Goal: Task Accomplishment & Management: Manage account settings

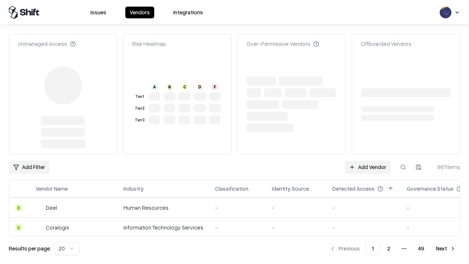
click at [368, 161] on link "Add Vendor" at bounding box center [368, 167] width 46 height 13
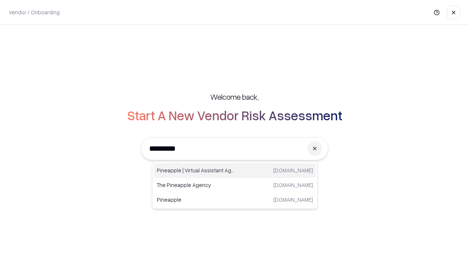
click at [235, 170] on div "Pineapple | Virtual Assistant Agency [DOMAIN_NAME]" at bounding box center [235, 170] width 162 height 15
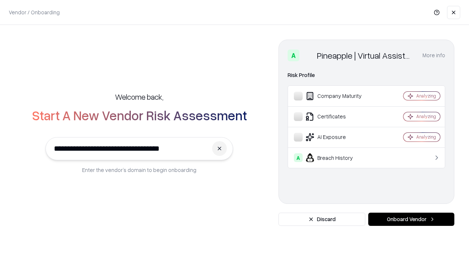
type input "**********"
click at [411, 219] on button "Onboard Vendor" at bounding box center [411, 219] width 86 height 13
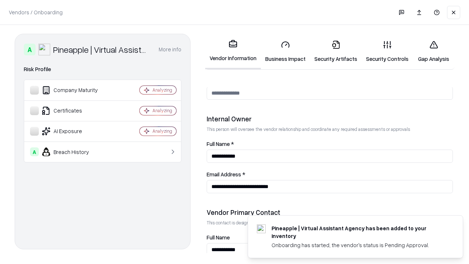
scroll to position [380, 0]
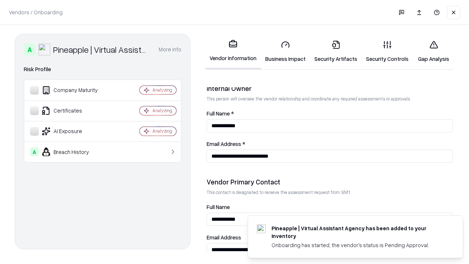
click at [286, 51] on link "Business Impact" at bounding box center [285, 51] width 49 height 34
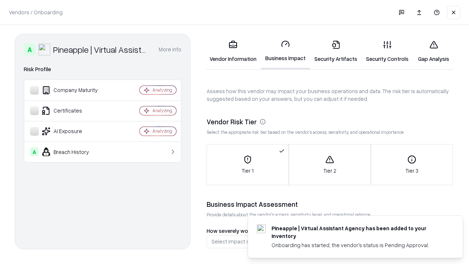
click at [336, 51] on link "Security Artifacts" at bounding box center [336, 51] width 52 height 34
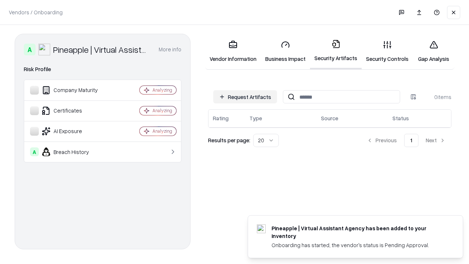
click at [245, 97] on button "Request Artifacts" at bounding box center [245, 96] width 64 height 13
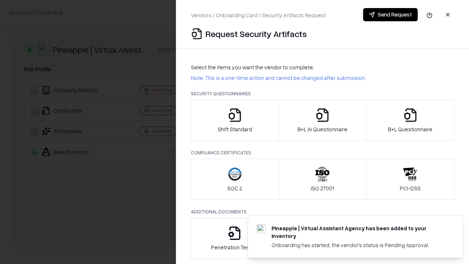
click at [235, 120] on icon "button" at bounding box center [235, 115] width 15 height 15
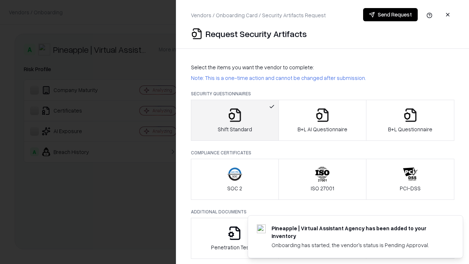
click at [390, 15] on button "Send Request" at bounding box center [390, 14] width 55 height 13
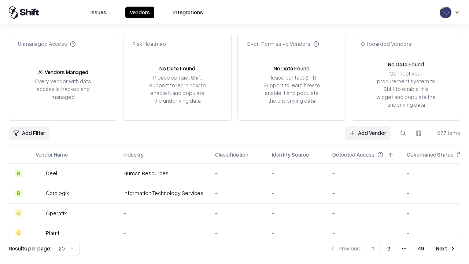
click at [403, 133] on button at bounding box center [403, 132] width 13 height 13
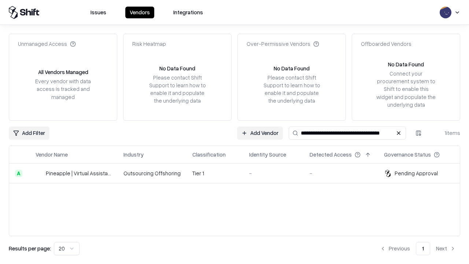
type input "**********"
click at [239, 173] on td "Tier 1" at bounding box center [215, 174] width 57 height 20
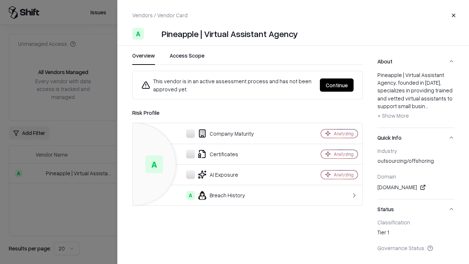
click at [337, 85] on button "Continue" at bounding box center [337, 84] width 34 height 13
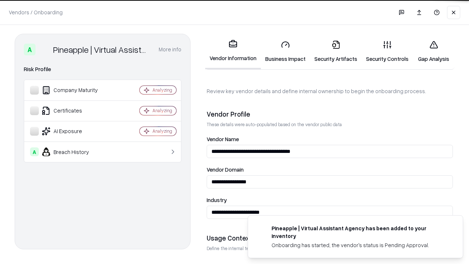
click at [336, 51] on link "Security Artifacts" at bounding box center [336, 51] width 52 height 34
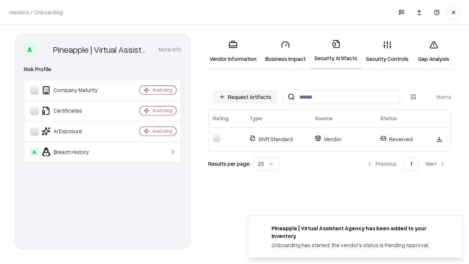
click at [434, 51] on link "Gap Analysis" at bounding box center [433, 51] width 41 height 34
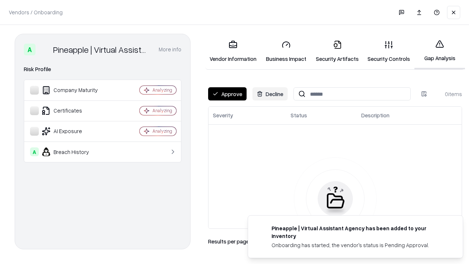
click at [227, 94] on button "Approve" at bounding box center [227, 93] width 38 height 13
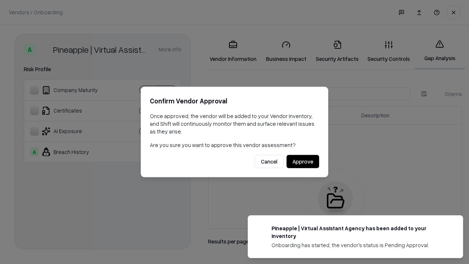
click at [303, 161] on button "Approve" at bounding box center [303, 161] width 33 height 13
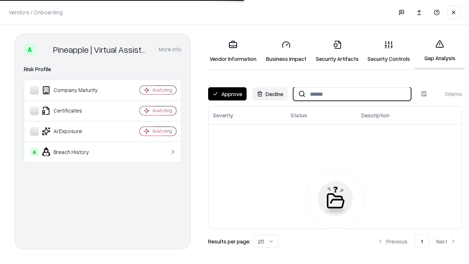
type input "**********"
